Goal: Information Seeking & Learning: Learn about a topic

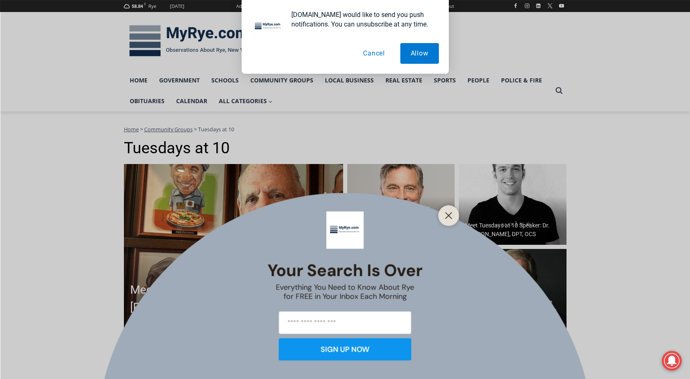
drag, startPoint x: 443, startPoint y: 212, endPoint x: 448, endPoint y: 214, distance: 5.2
click at [443, 212] on button "Close" at bounding box center [449, 216] width 12 height 12
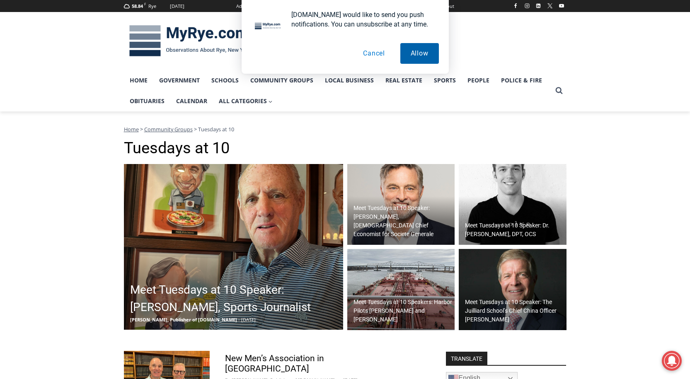
click at [422, 56] on button "Allow" at bounding box center [419, 53] width 39 height 21
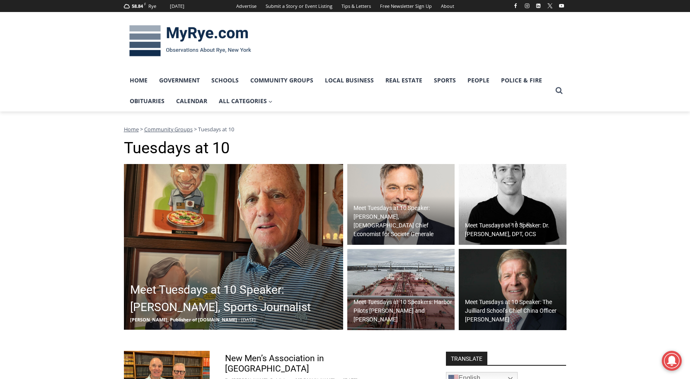
click at [517, 310] on h2 "Meet Tuesdays at 10 Speaker: The Juilliard School’s Chief China Officer [PERSON…" at bounding box center [514, 311] width 99 height 26
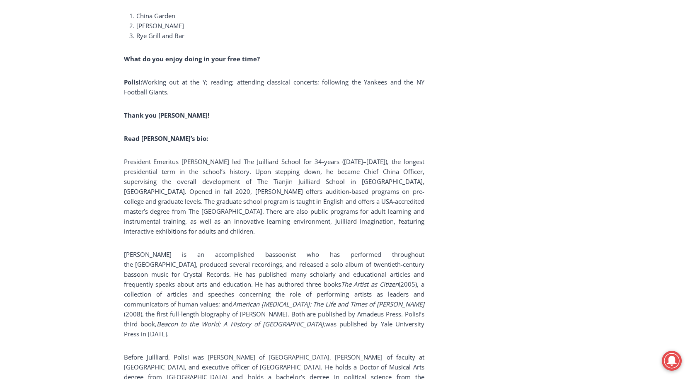
scroll to position [1325, 0]
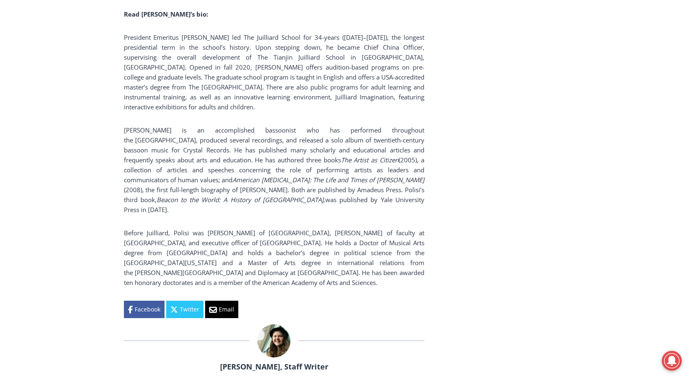
click at [269, 362] on link "[PERSON_NAME], Staff Writer" at bounding box center [274, 367] width 108 height 10
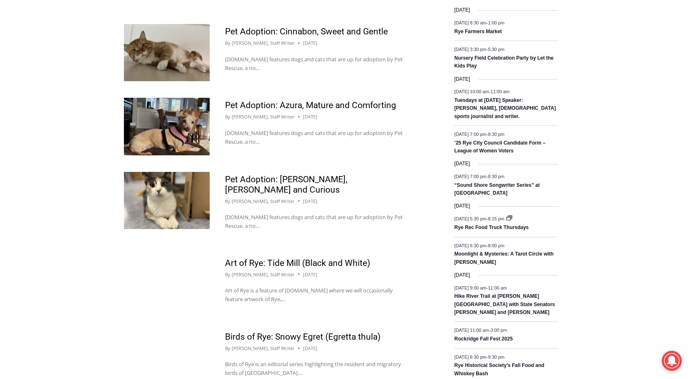
scroll to position [700, 0]
